Goal: Transaction & Acquisition: Book appointment/travel/reservation

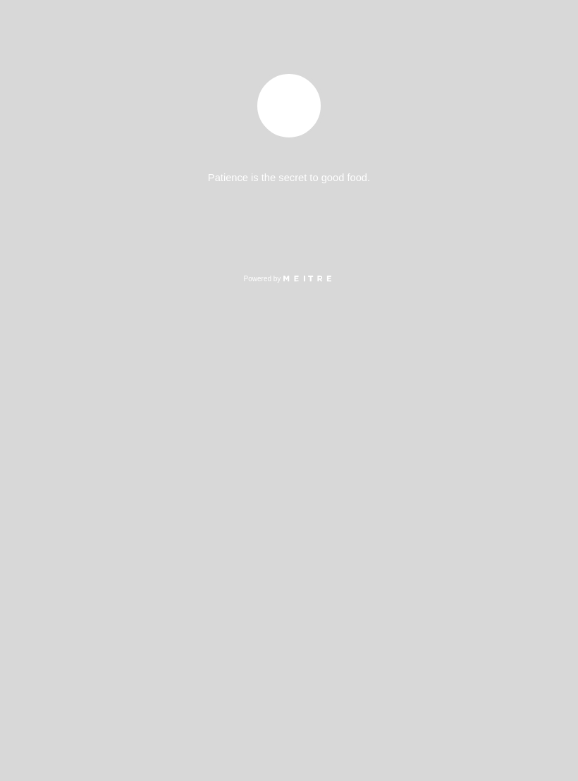
select select "es"
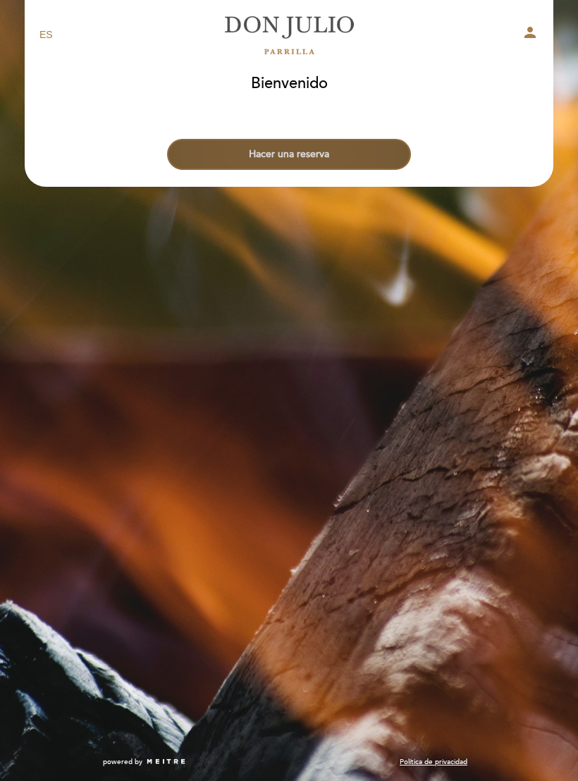
click at [386, 146] on button "Hacer una reserva" at bounding box center [289, 154] width 244 height 31
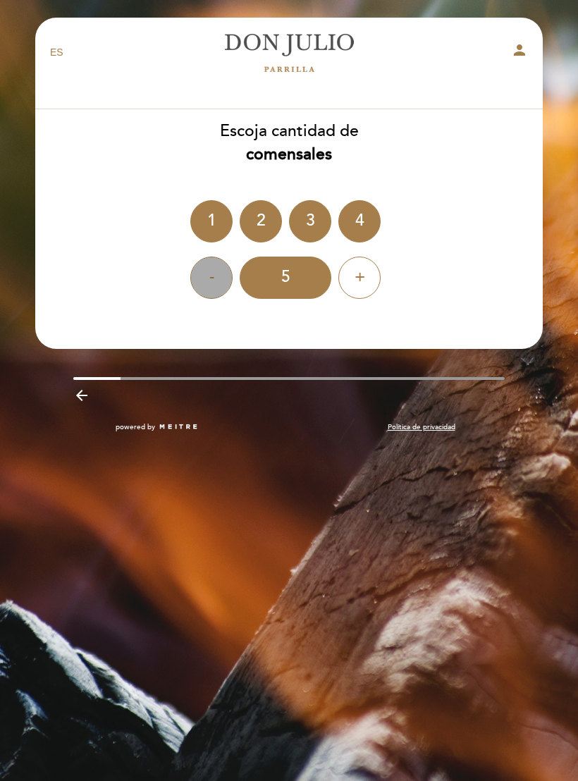
click at [221, 275] on div "-" at bounding box center [211, 278] width 42 height 42
click at [207, 297] on div "-" at bounding box center [211, 278] width 42 height 42
click at [223, 288] on div "-" at bounding box center [211, 278] width 42 height 42
click at [213, 232] on div "1" at bounding box center [211, 221] width 42 height 42
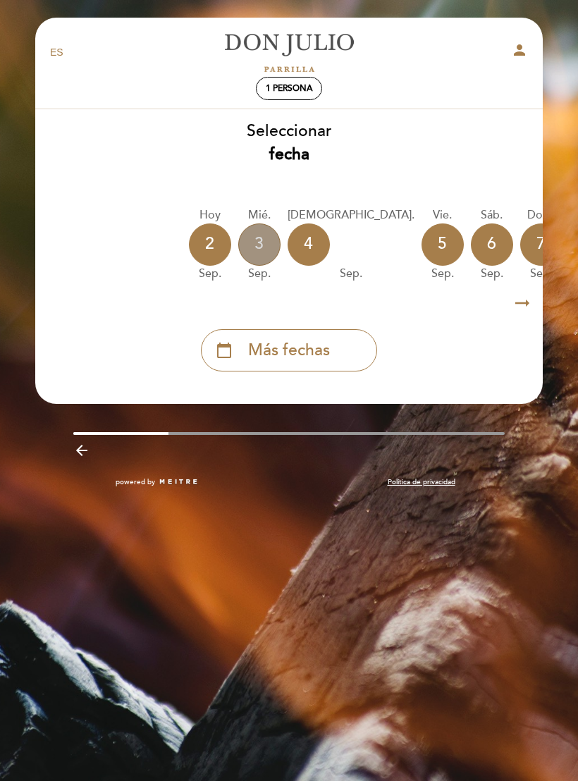
click at [264, 235] on div "3" at bounding box center [259, 244] width 42 height 42
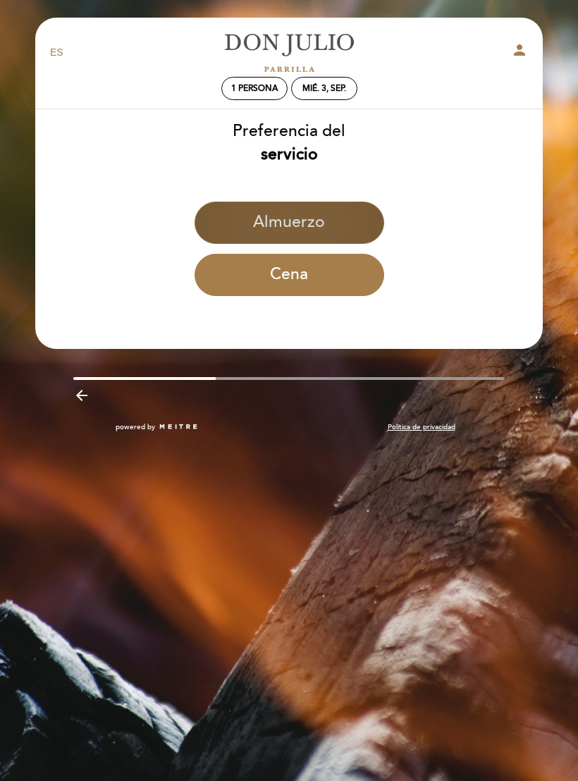
click at [340, 221] on button "Almuerzo" at bounding box center [290, 223] width 190 height 42
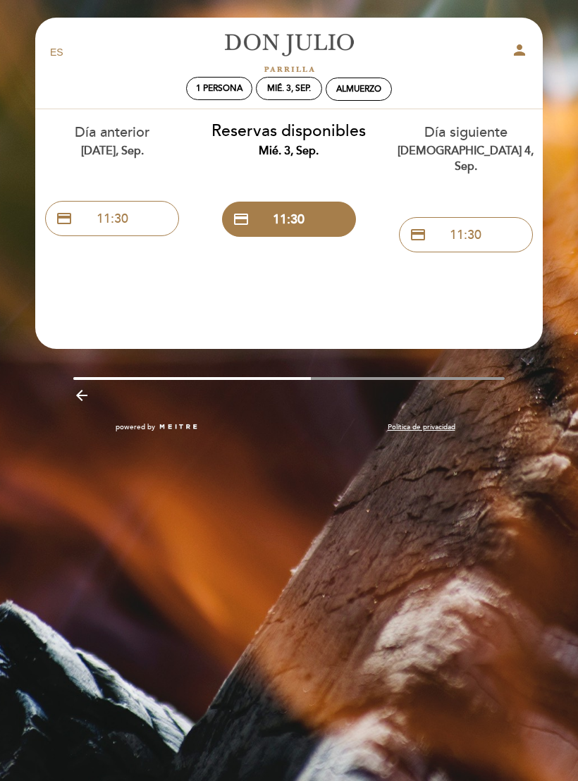
click at [474, 138] on div "Día siguiente jue. 4, sep." at bounding box center [466, 149] width 156 height 52
click at [477, 147] on div "[DEMOGRAPHIC_DATA] 4, sep." at bounding box center [466, 159] width 156 height 32
click at [482, 148] on div "[DEMOGRAPHIC_DATA] 4, sep." at bounding box center [466, 159] width 156 height 32
click at [462, 169] on div "Día siguiente jue. 4, sep. credit_card 11:30" at bounding box center [465, 184] width 177 height 150
click at [468, 149] on div "[DEMOGRAPHIC_DATA] 4, sep." at bounding box center [466, 159] width 156 height 32
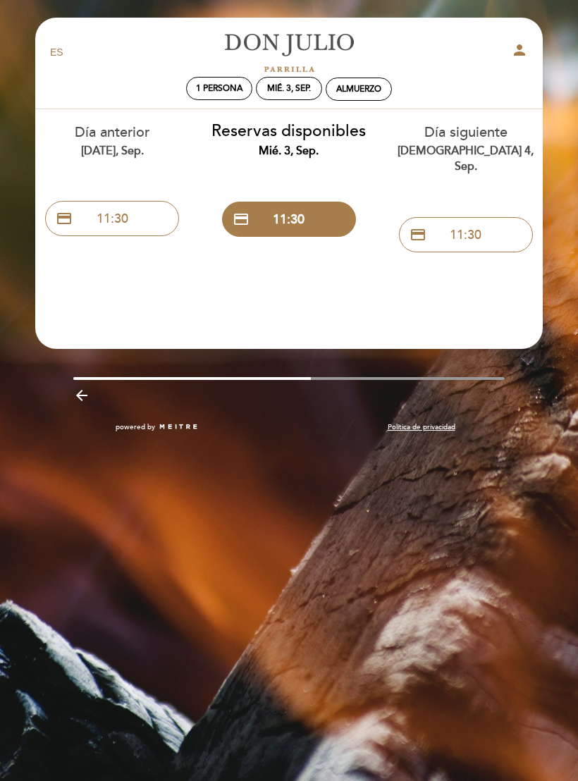
click at [470, 145] on div "[DEMOGRAPHIC_DATA] 4, sep." at bounding box center [466, 159] width 156 height 32
click at [478, 137] on div "Día siguiente jue. 4, sep." at bounding box center [466, 149] width 156 height 52
click at [478, 144] on div "[DEMOGRAPHIC_DATA] 4, sep." at bounding box center [466, 159] width 156 height 32
click at [477, 145] on div "[DEMOGRAPHIC_DATA] 4, sep." at bounding box center [466, 159] width 156 height 32
click at [465, 155] on div "[DEMOGRAPHIC_DATA] 4, sep." at bounding box center [466, 159] width 156 height 32
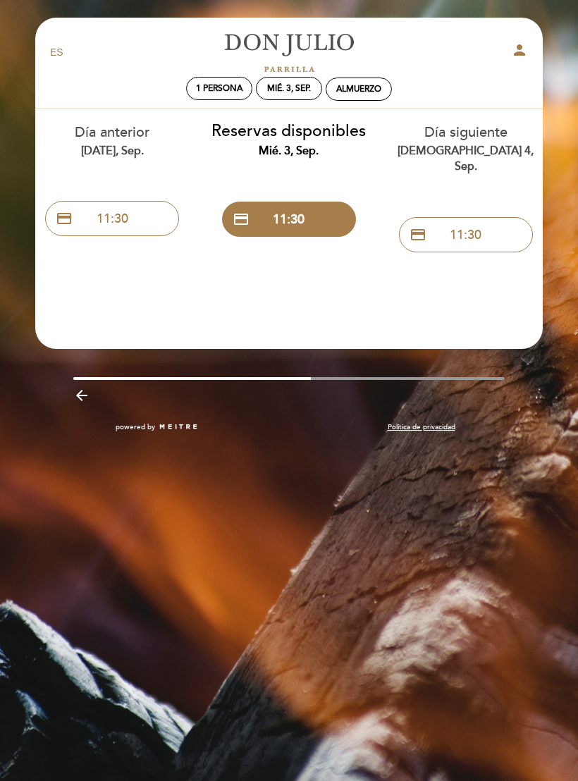
click at [465, 150] on div "[DEMOGRAPHIC_DATA] 4, sep." at bounding box center [466, 159] width 156 height 32
click at [482, 137] on div "Día siguiente jue. 4, sep." at bounding box center [466, 149] width 156 height 52
click at [477, 130] on div "Día siguiente jue. 4, sep." at bounding box center [466, 149] width 156 height 52
click at [478, 217] on button "credit_card 11:30" at bounding box center [466, 234] width 134 height 35
